Goal: Book appointment/travel/reservation

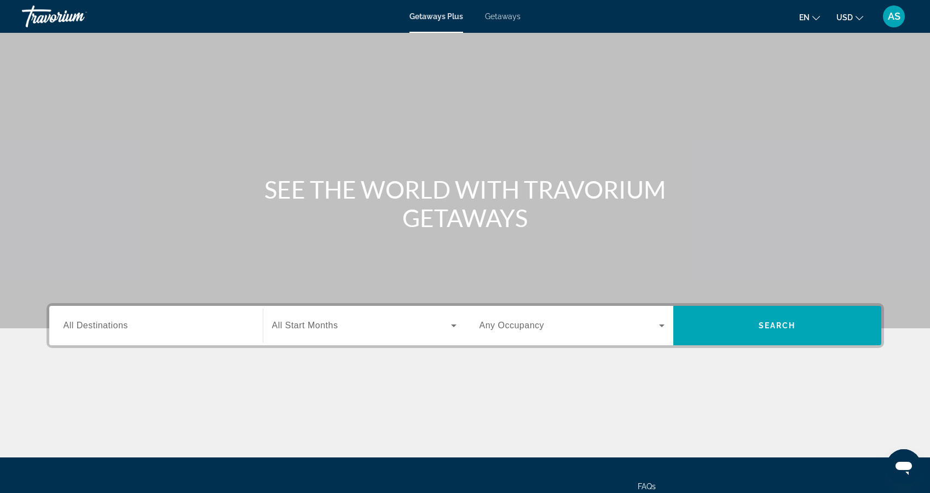
click at [818, 19] on icon "Change language" at bounding box center [816, 18] width 8 height 8
click at [787, 115] on button "русский" at bounding box center [787, 115] width 49 height 14
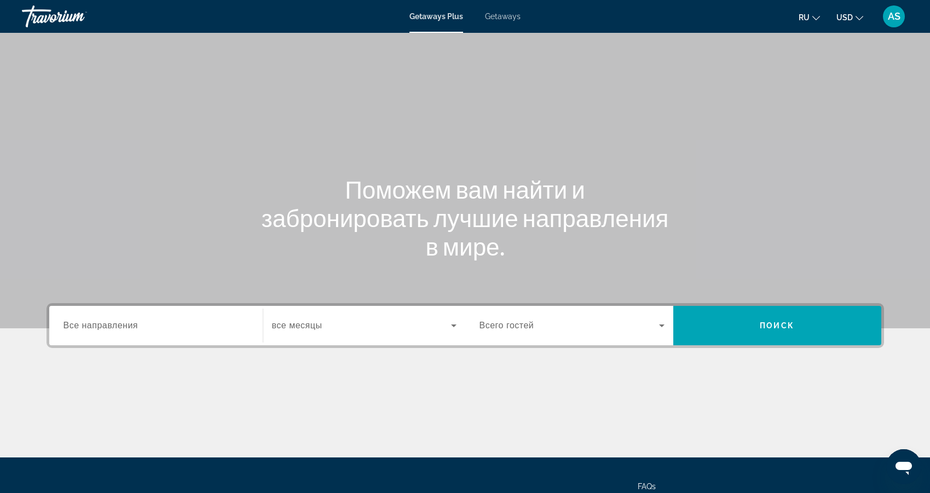
click at [171, 324] on input "Destination Все направления" at bounding box center [155, 326] width 185 height 13
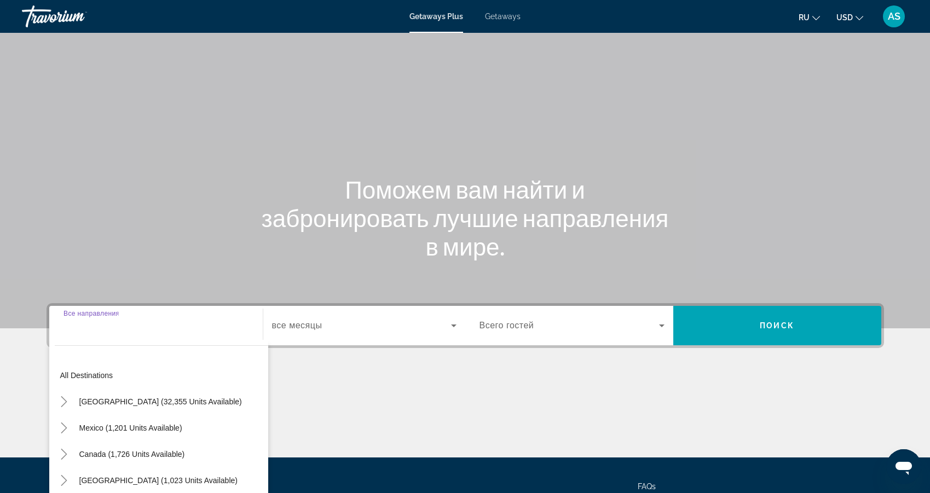
scroll to position [98, 0]
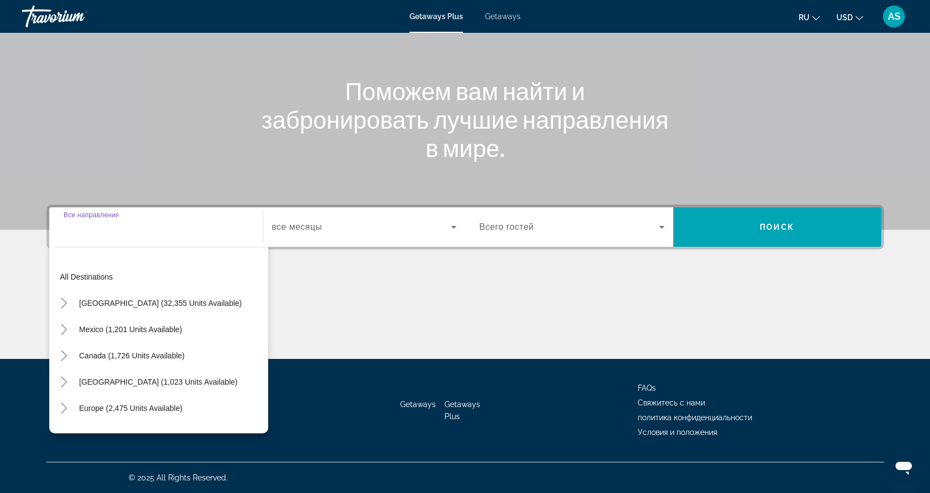
click at [133, 231] on input "Destination Все направления" at bounding box center [155, 227] width 185 height 13
click at [119, 225] on input "Destination Все направления" at bounding box center [155, 227] width 185 height 13
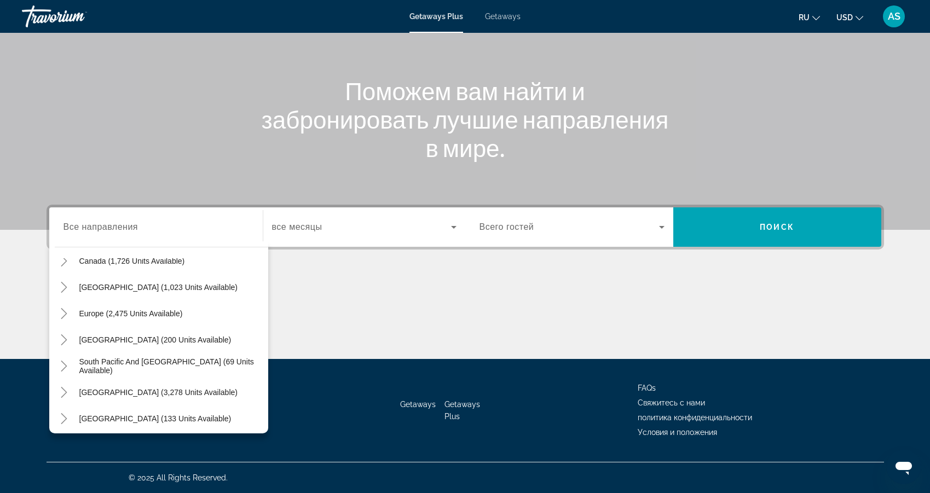
scroll to position [89, 0]
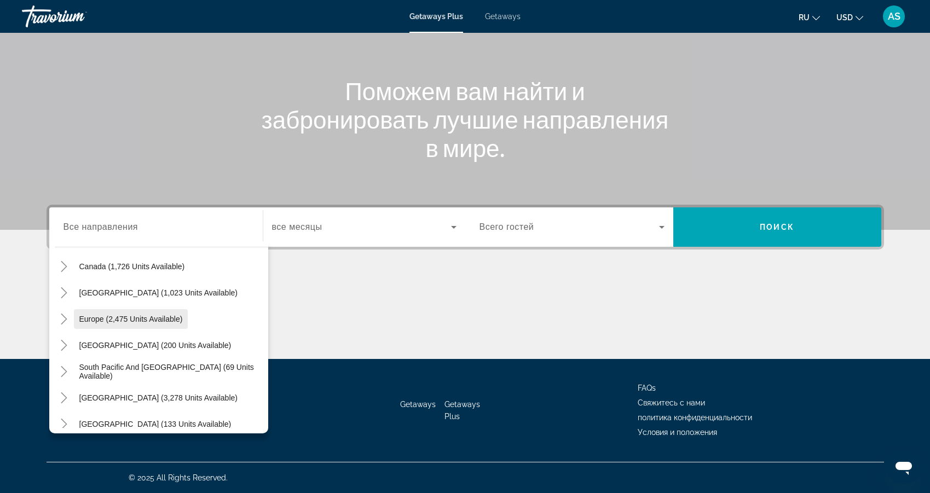
click at [172, 322] on span "Europe (2,475 units available)" at bounding box center [130, 319] width 103 height 9
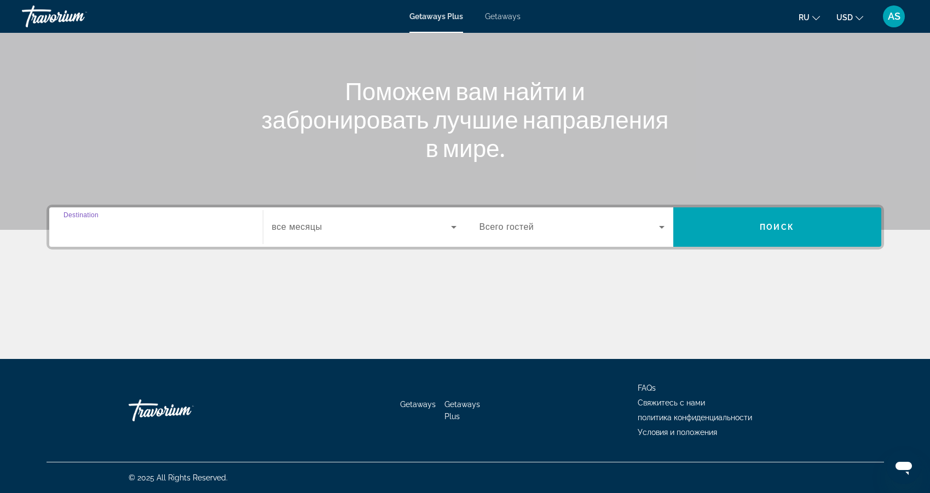
type input "**********"
click at [453, 225] on icon "Search widget" at bounding box center [453, 227] width 13 height 13
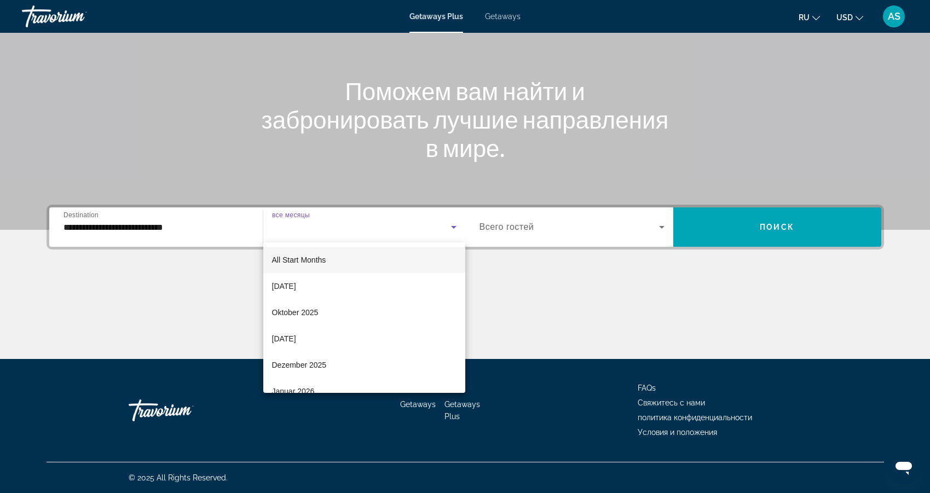
click at [557, 286] on div at bounding box center [465, 246] width 930 height 493
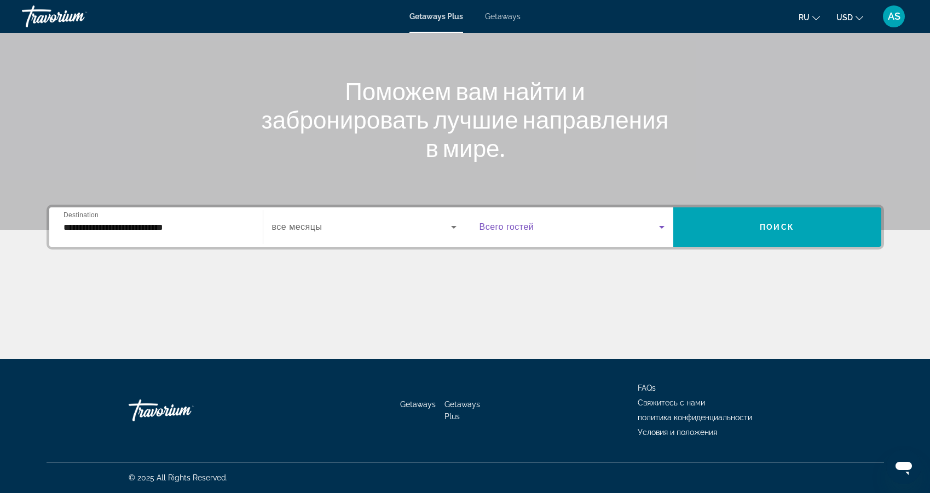
click at [656, 226] on icon "Search widget" at bounding box center [661, 227] width 13 height 13
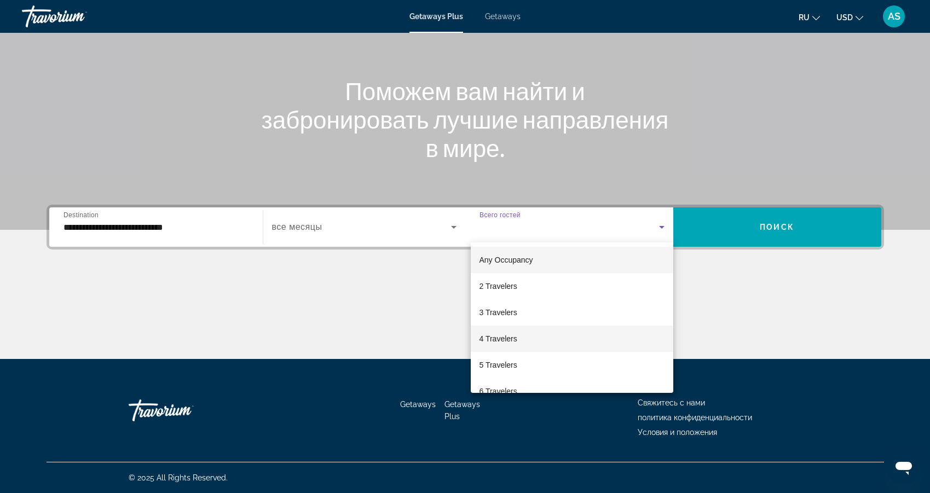
click at [496, 338] on span "4 Travelers" at bounding box center [498, 338] width 38 height 13
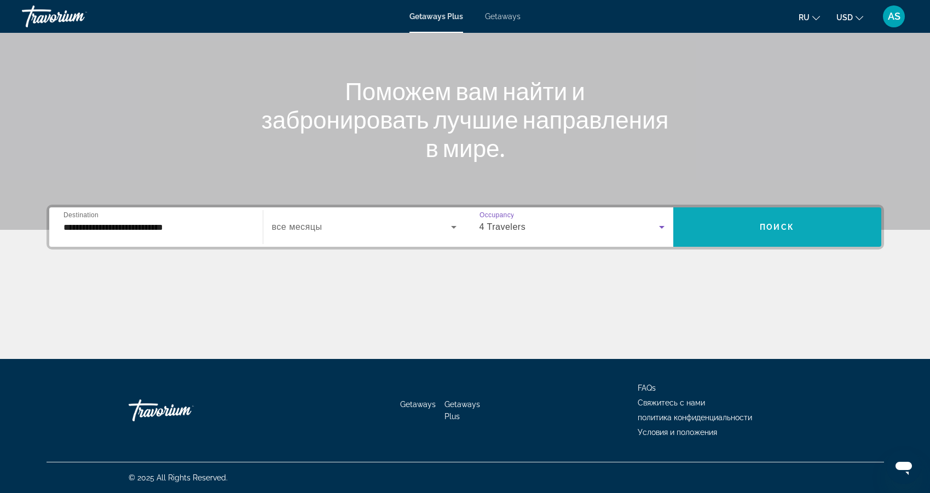
click at [796, 229] on span "Search widget" at bounding box center [777, 227] width 208 height 26
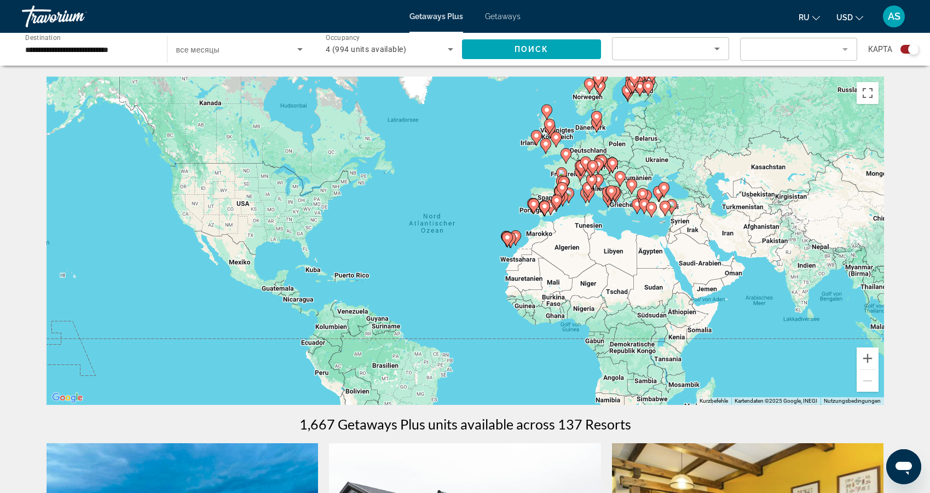
click at [716, 49] on icon "Sort by" at bounding box center [716, 49] width 5 height 3
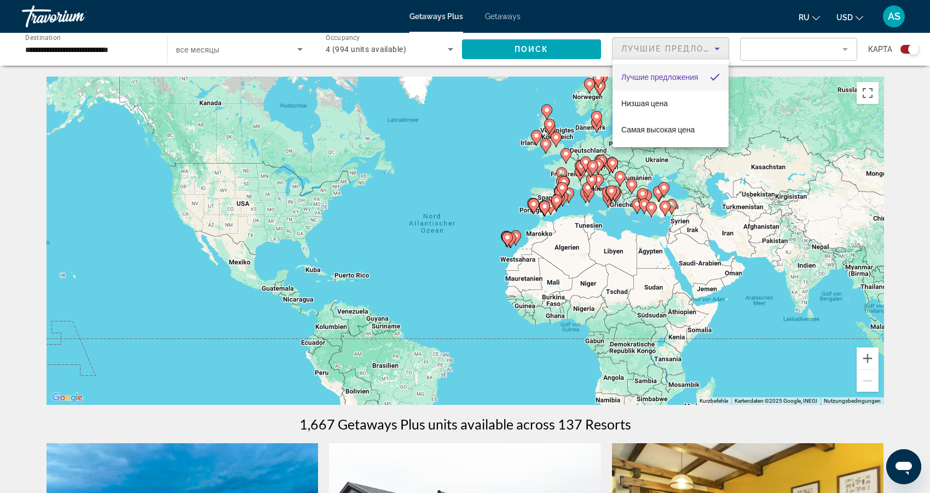
click at [717, 48] on div at bounding box center [465, 246] width 930 height 493
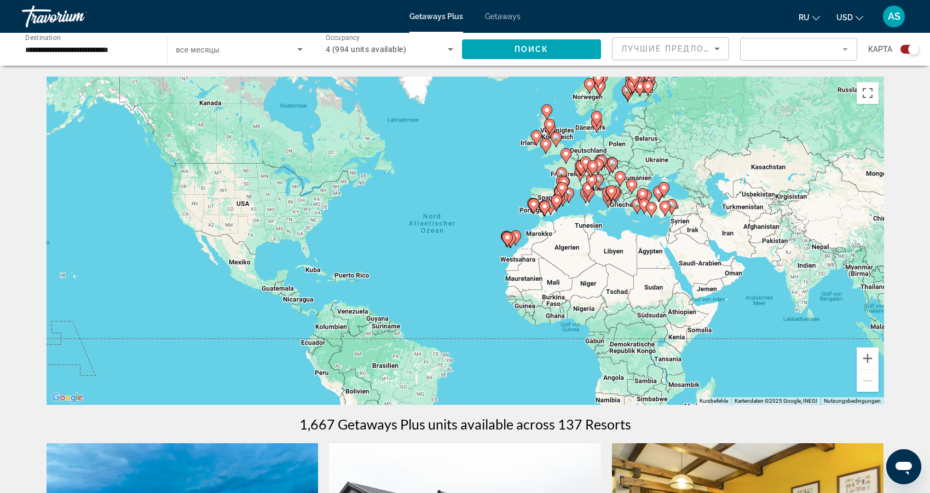
click at [844, 47] on mat-form-field "Filter" at bounding box center [798, 49] width 117 height 23
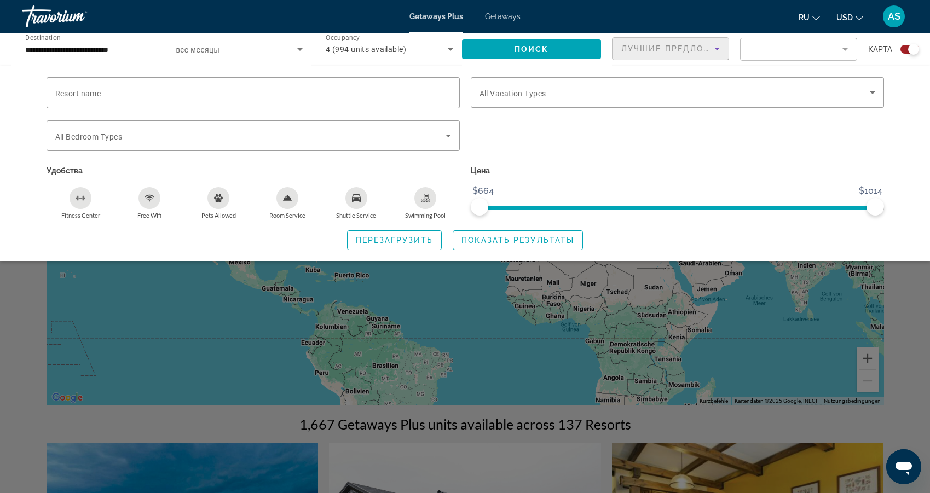
click at [715, 47] on icon "Sort by" at bounding box center [716, 48] width 13 height 13
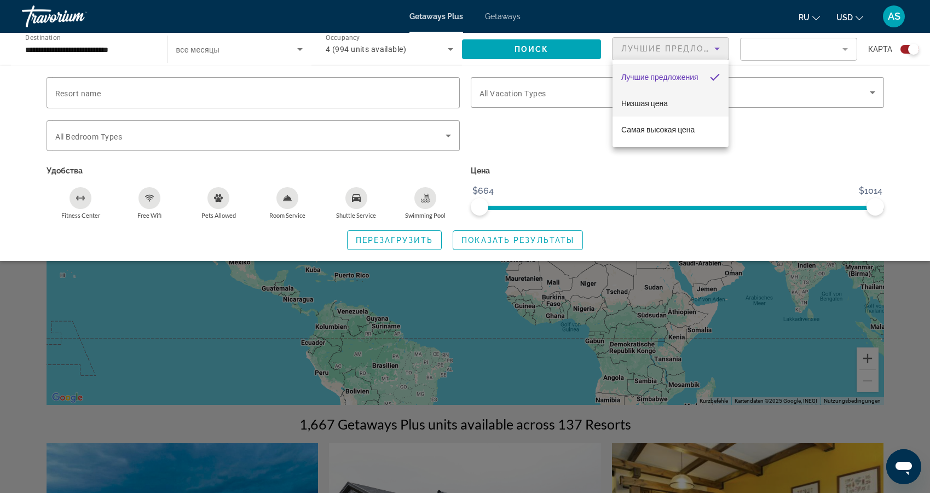
click at [664, 102] on span "Низшая цена" at bounding box center [644, 103] width 47 height 9
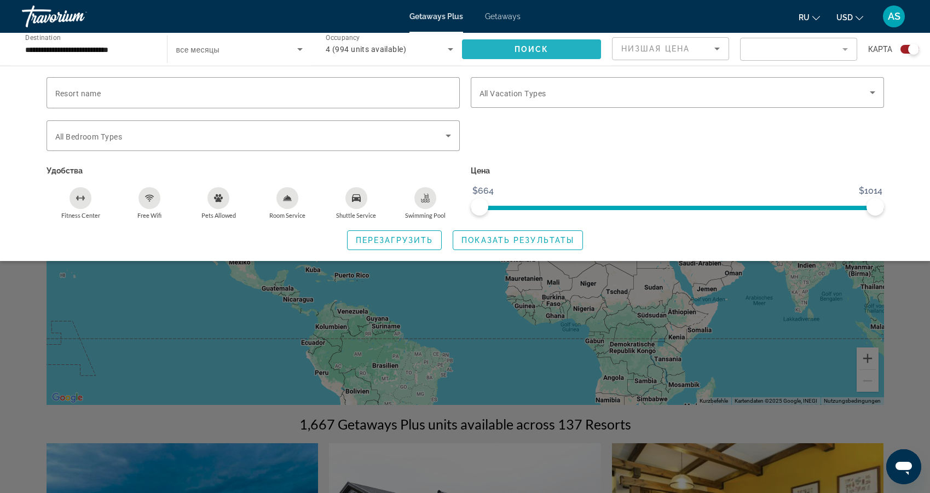
click at [550, 49] on span "Search widget" at bounding box center [532, 49] width 140 height 26
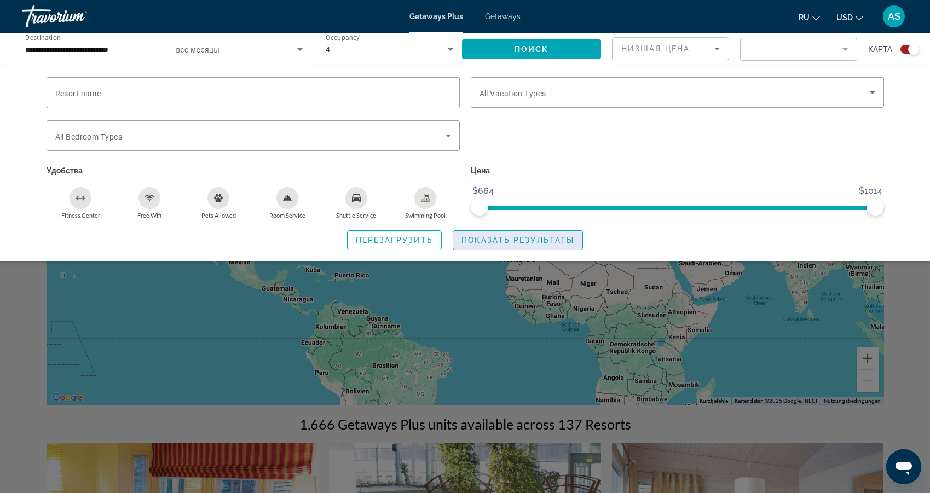
click at [548, 240] on span "Показать результаты" at bounding box center [517, 240] width 113 height 9
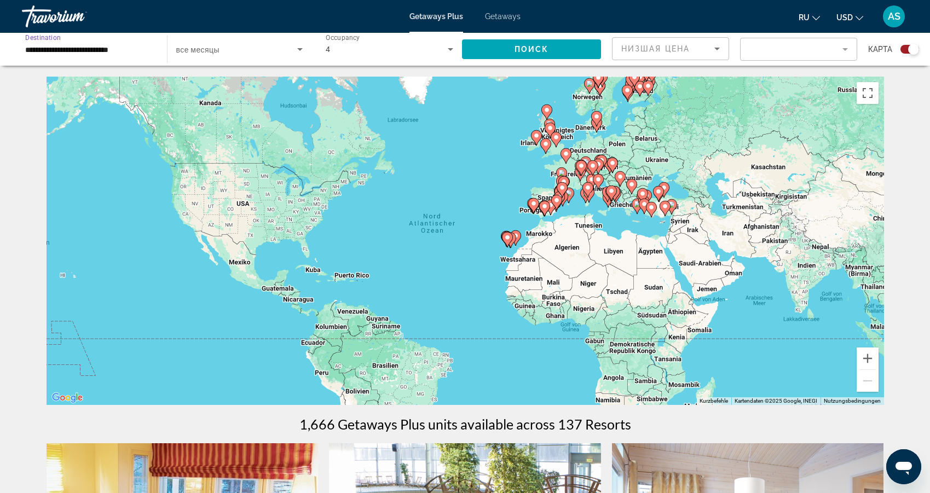
click at [104, 50] on input "**********" at bounding box center [88, 49] width 127 height 13
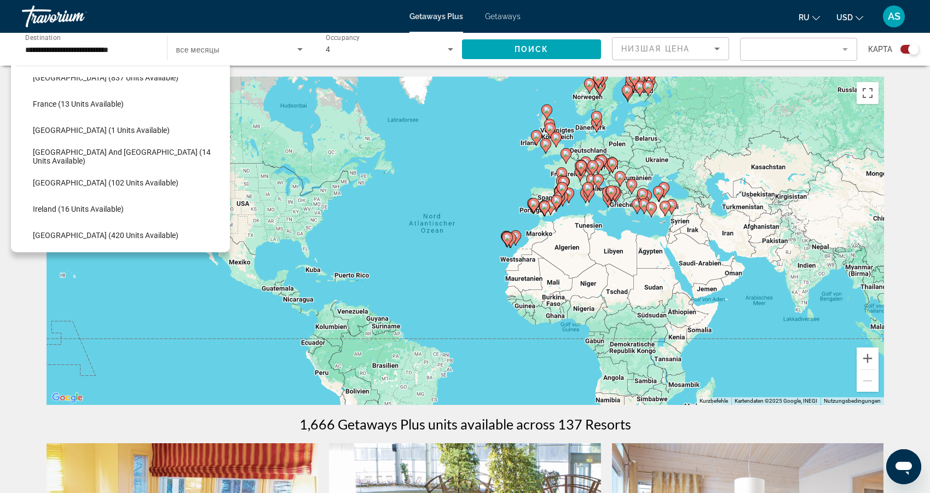
scroll to position [277, 0]
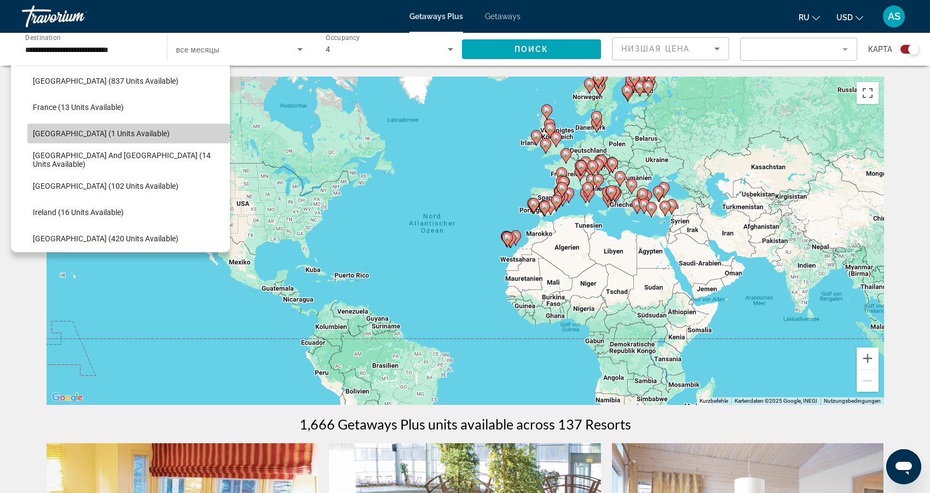
click at [134, 136] on span "Search widget" at bounding box center [128, 133] width 202 height 26
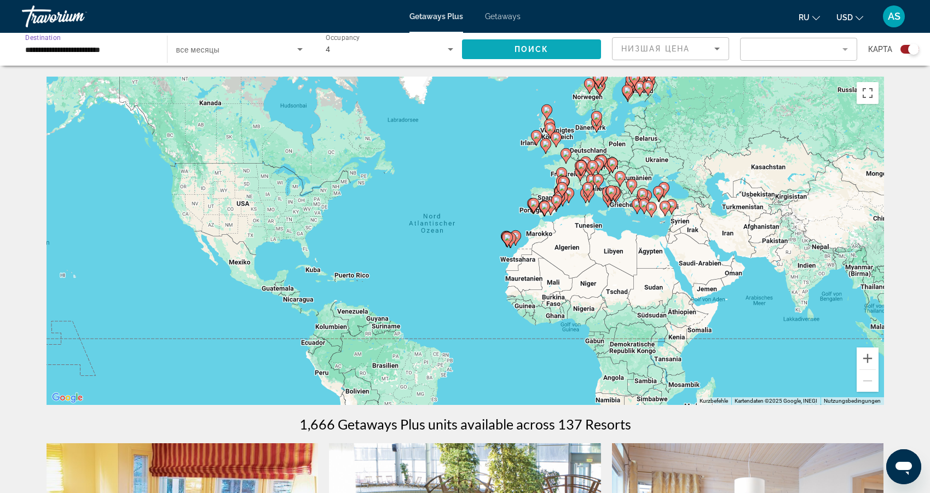
click at [538, 47] on span "Поиск" at bounding box center [531, 49] width 34 height 9
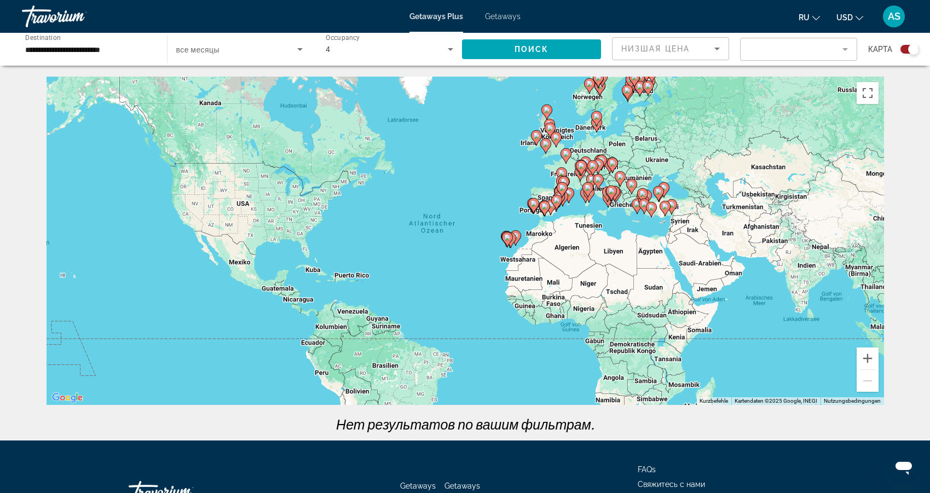
click at [127, 53] on input "**********" at bounding box center [88, 49] width 127 height 13
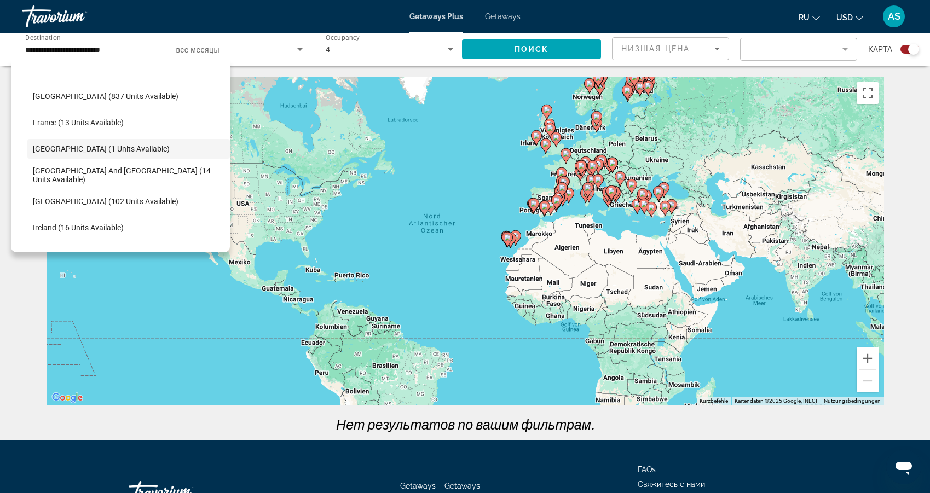
scroll to position [265, 0]
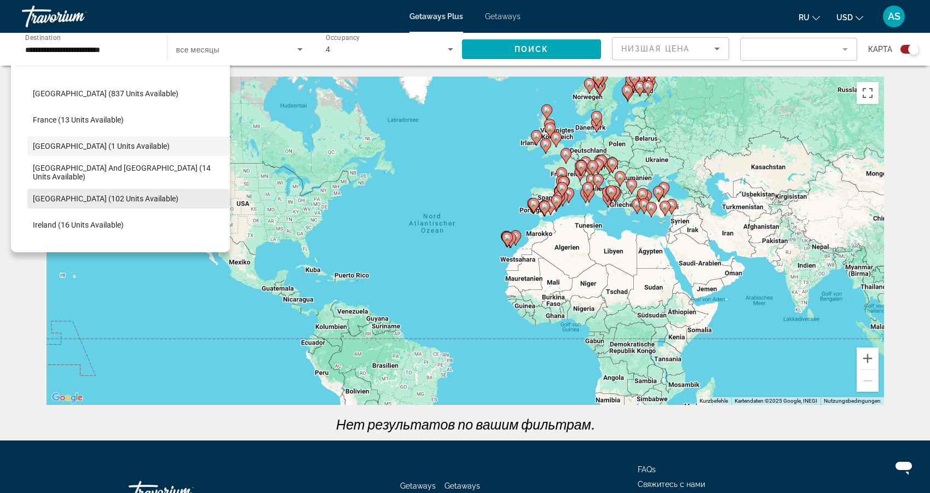
click at [125, 195] on span "[GEOGRAPHIC_DATA] (102 units available)" at bounding box center [106, 198] width 146 height 9
type input "**********"
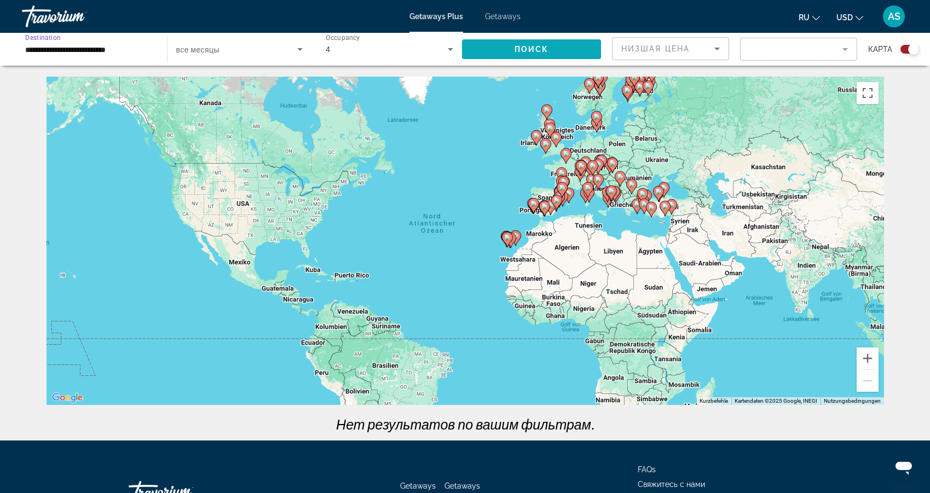
click at [525, 47] on span "Поиск" at bounding box center [531, 49] width 34 height 9
